Goal: Transaction & Acquisition: Purchase product/service

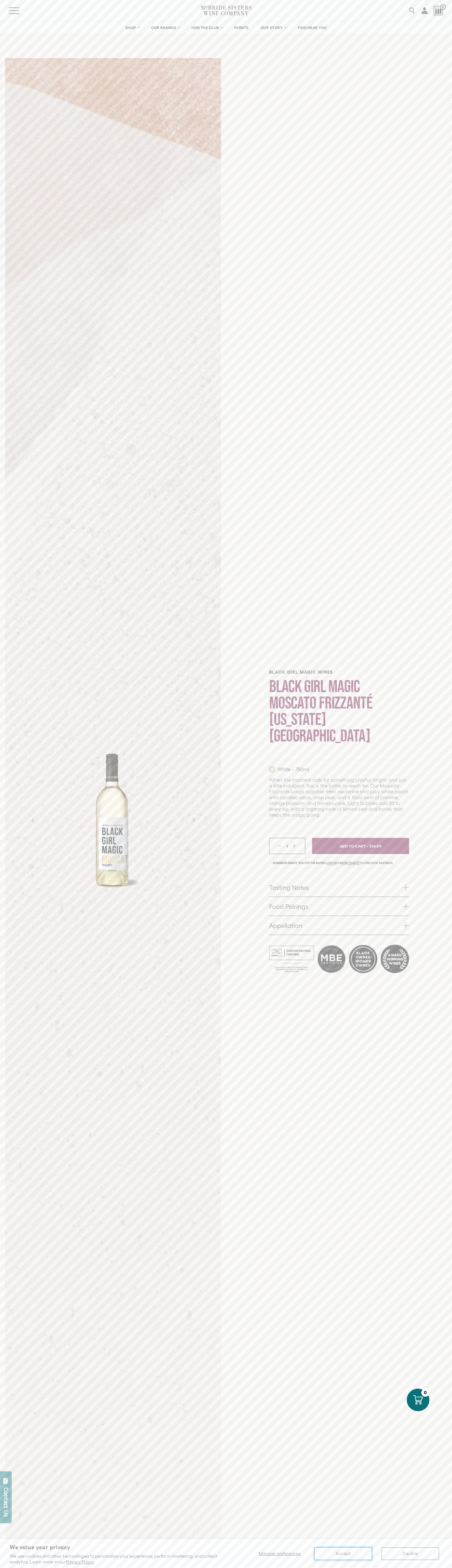
click at [343, 1553] on button "Accept" at bounding box center [343, 1553] width 57 height 13
